Goal: Task Accomplishment & Management: Manage account settings

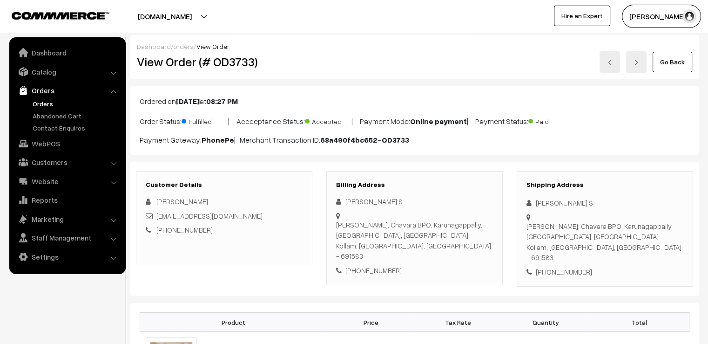
click at [685, 57] on link "Go Back" at bounding box center [673, 62] width 40 height 20
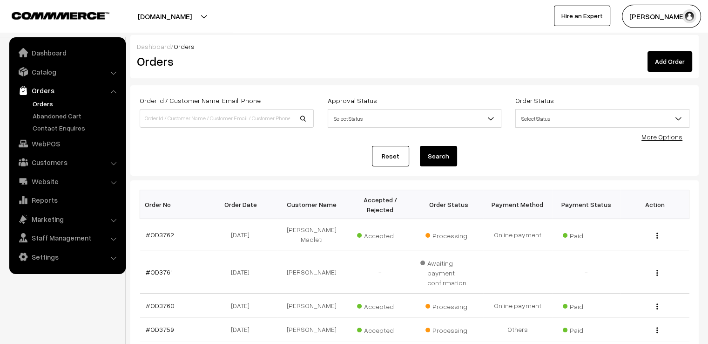
click at [378, 149] on link "Reset" at bounding box center [390, 156] width 37 height 20
